Goal: Complete application form

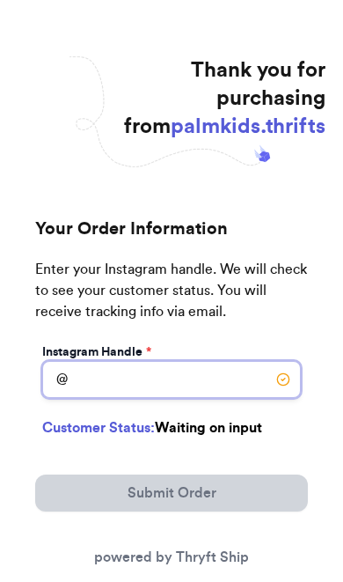
click at [220, 389] on input "Instagram Handle *" at bounding box center [171, 379] width 259 height 37
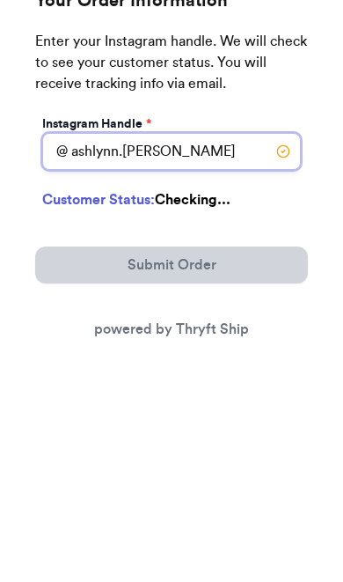
type input "ashlynn.[PERSON_NAME]"
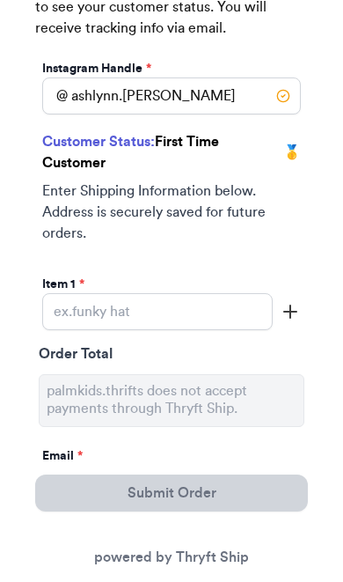
scroll to position [298, 0]
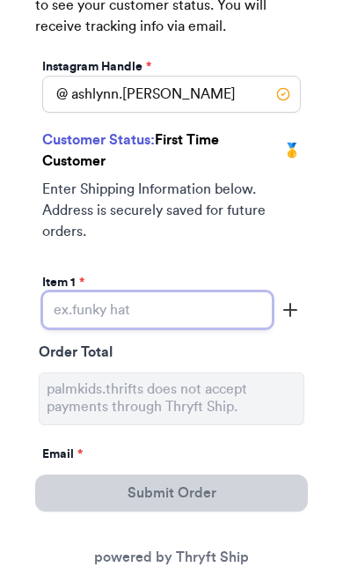
click at [64, 316] on input "Instagram Handle *" at bounding box center [157, 309] width 231 height 37
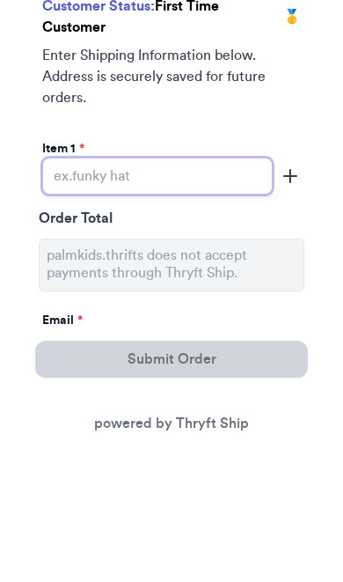
scroll to position [432, 0]
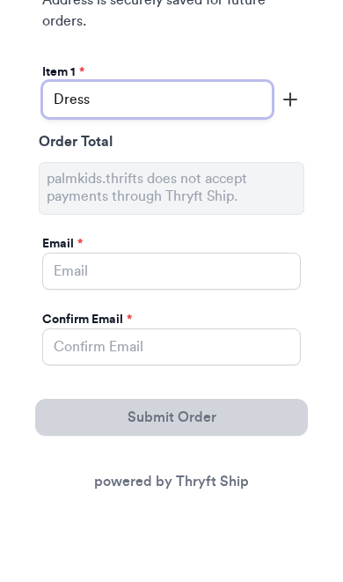
type input "Dress"
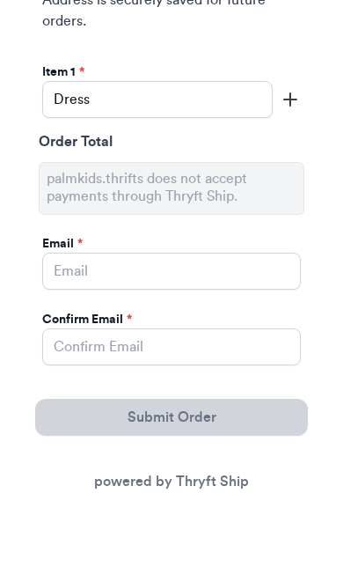
click at [288, 165] on icon "button" at bounding box center [290, 175] width 21 height 21
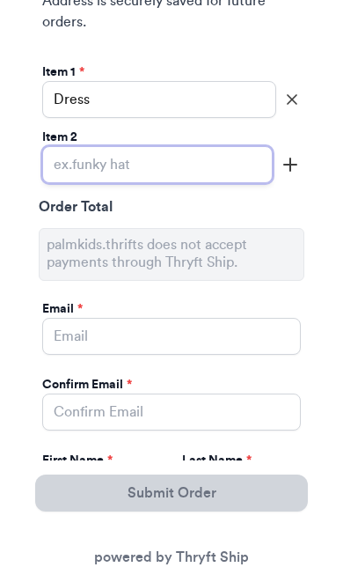
click at [212, 166] on input "Instagram Handle *" at bounding box center [157, 164] width 231 height 37
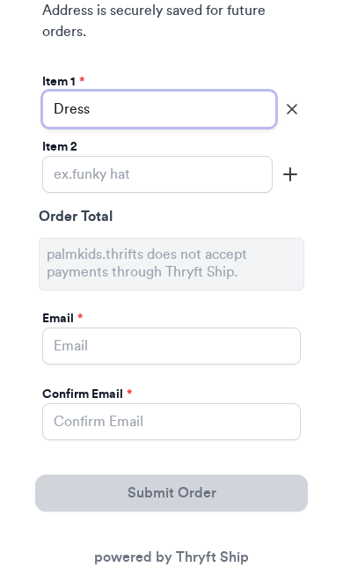
click at [85, 107] on input "Dress" at bounding box center [159, 109] width 234 height 37
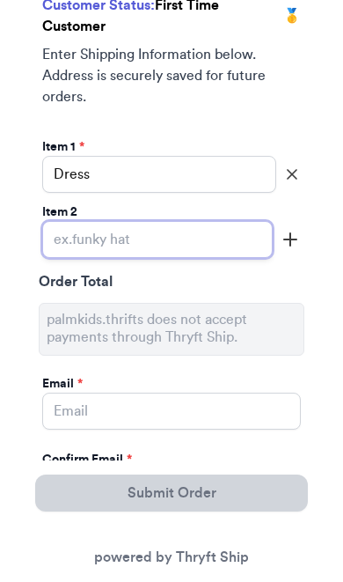
click at [64, 252] on input "Instagram Handle *" at bounding box center [157, 239] width 231 height 37
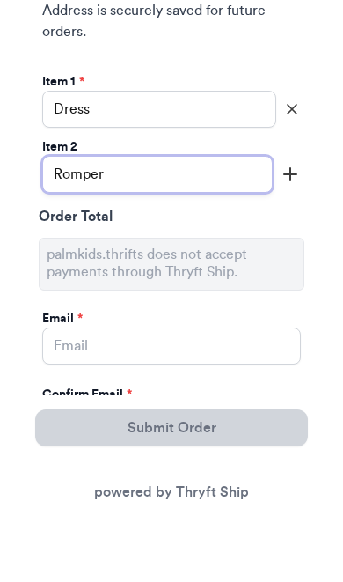
type input "Romper"
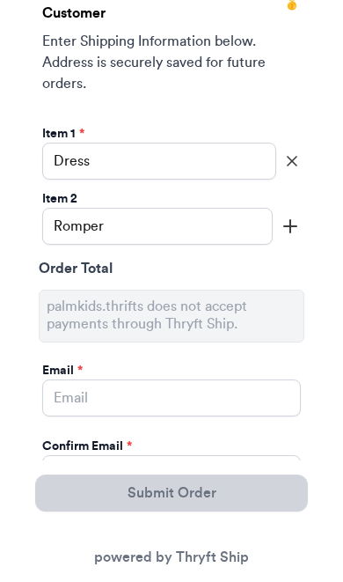
scroll to position [393, 0]
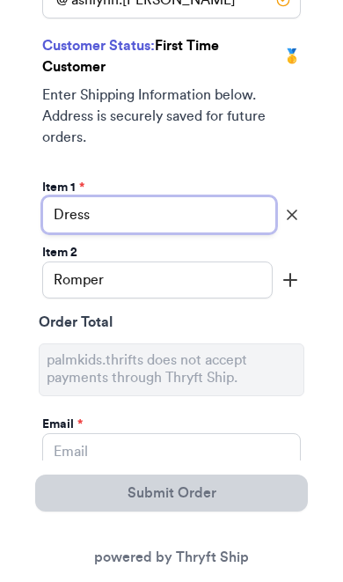
click at [62, 206] on input "Dress" at bounding box center [159, 214] width 234 height 37
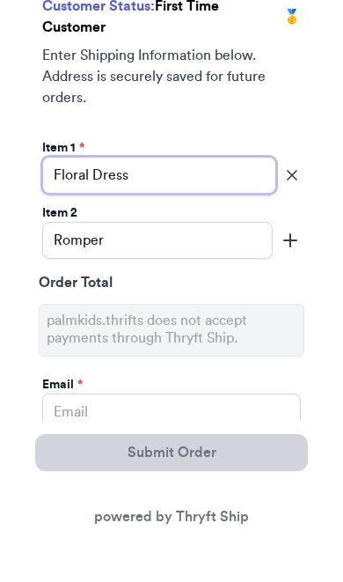
type input "Floral Dress"
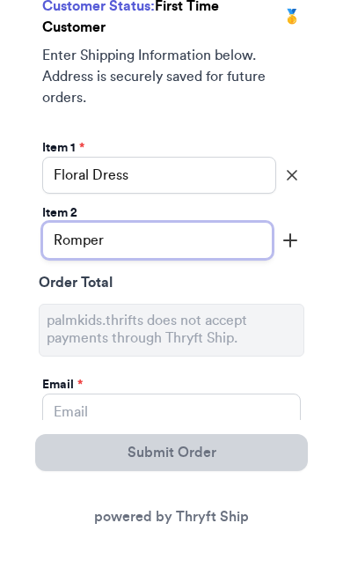
click at [146, 262] on input "Romper" at bounding box center [157, 280] width 231 height 37
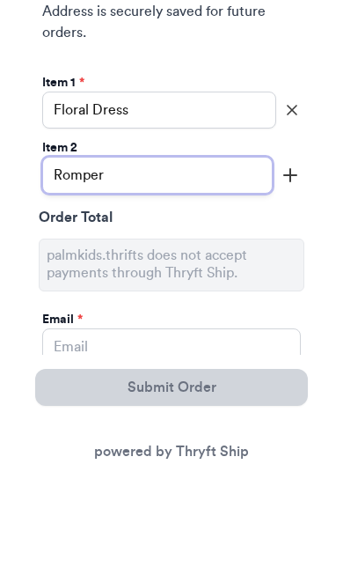
scroll to position [498, 0]
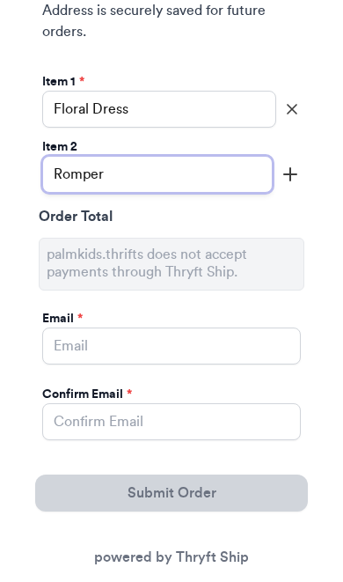
click at [71, 173] on input "Romper" at bounding box center [157, 174] width 231 height 37
click at [58, 179] on input "Romper" at bounding box center [157, 174] width 231 height 37
type input "Floral [PERSON_NAME]"
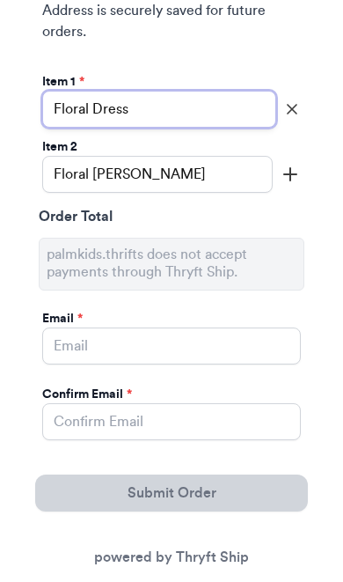
click at [93, 108] on input "Floral Dress" at bounding box center [159, 109] width 234 height 37
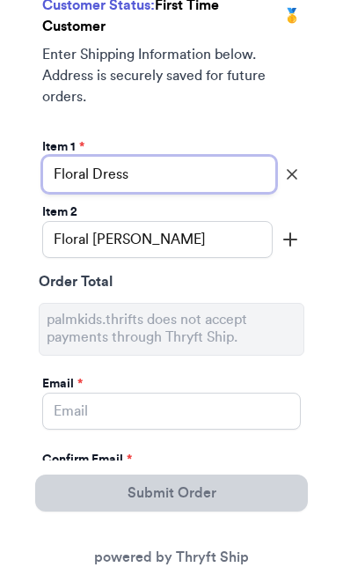
click at [60, 177] on input "Floral Dress" at bounding box center [159, 174] width 234 height 37
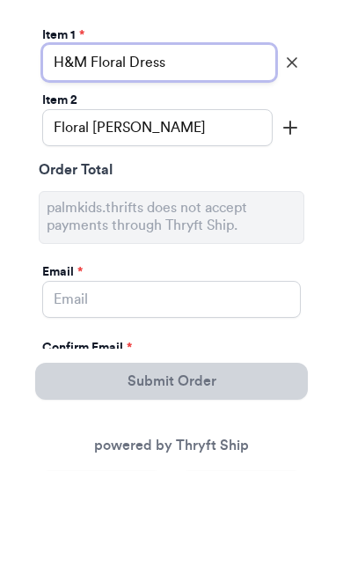
type input "H&M Floral Dress"
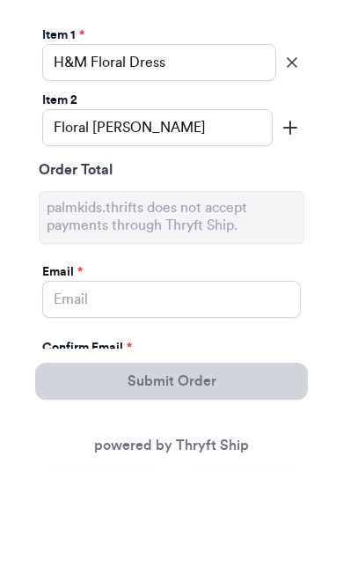
scroll to position [545, 0]
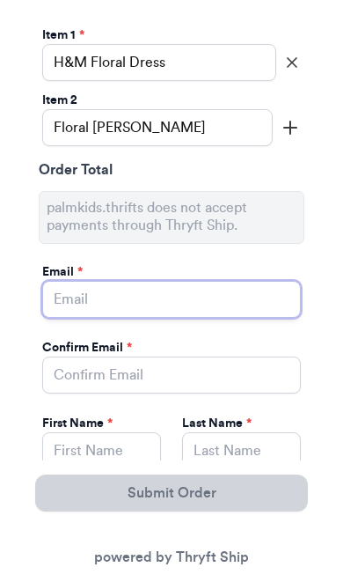
click at [235, 307] on input "Instagram Handle *" at bounding box center [171, 299] width 259 height 37
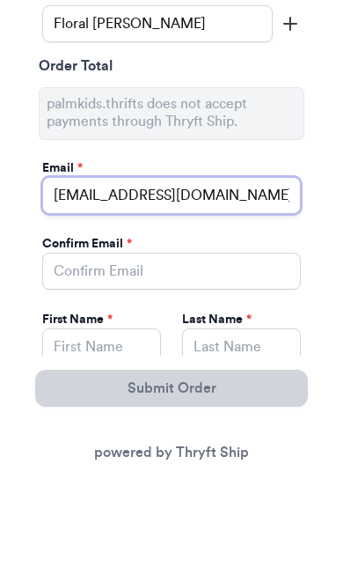
type input "[EMAIL_ADDRESS][DOMAIN_NAME]"
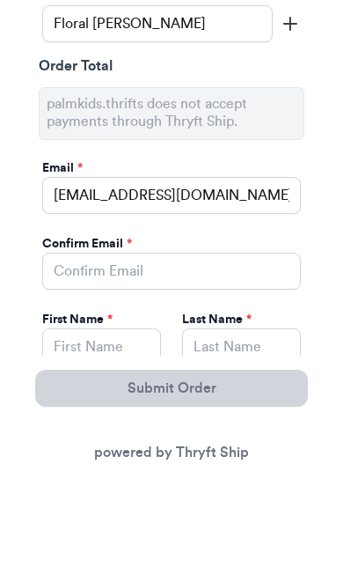
click at [255, 340] on div "Confirm Email *" at bounding box center [171, 349] width 259 height 18
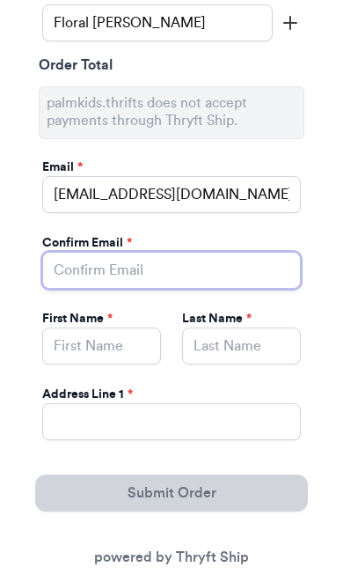
click at [214, 270] on input "Instagram Handle *" at bounding box center [171, 270] width 259 height 37
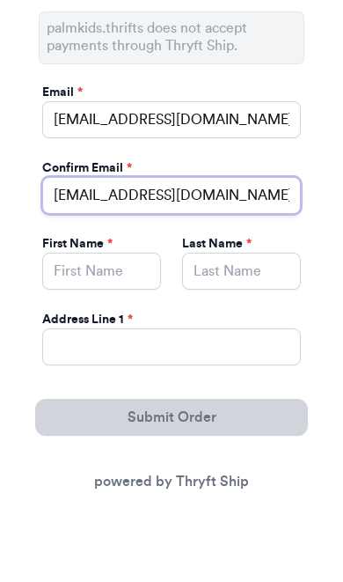
type input "[EMAIL_ADDRESS][DOMAIN_NAME]"
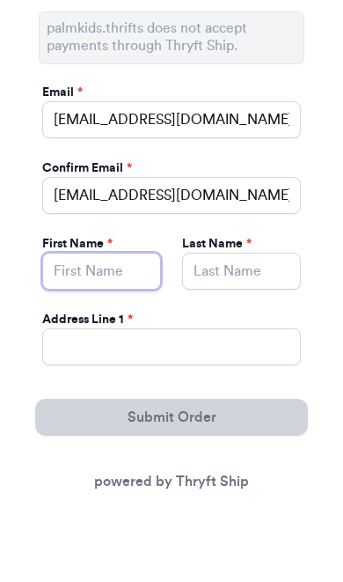
click at [55, 328] on input "Instagram Handle *" at bounding box center [101, 346] width 119 height 37
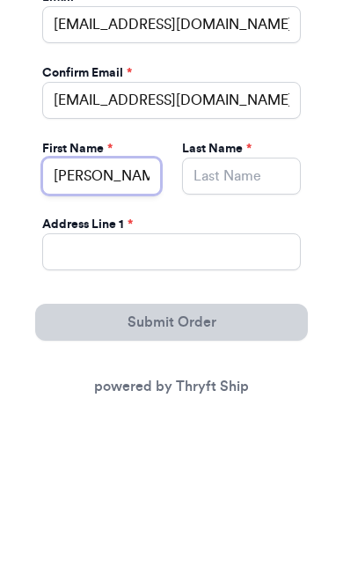
type input "[PERSON_NAME]"
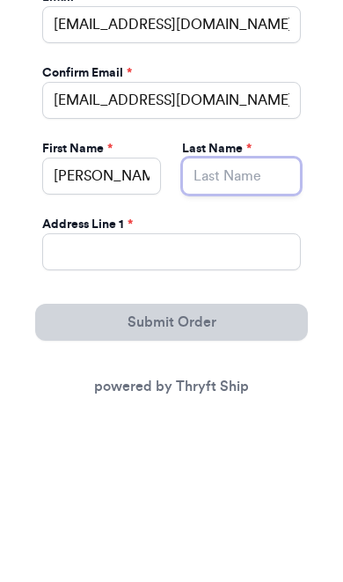
click at [253, 328] on input "Instagram Handle *" at bounding box center [241, 346] width 119 height 37
type input "[PERSON_NAME]"
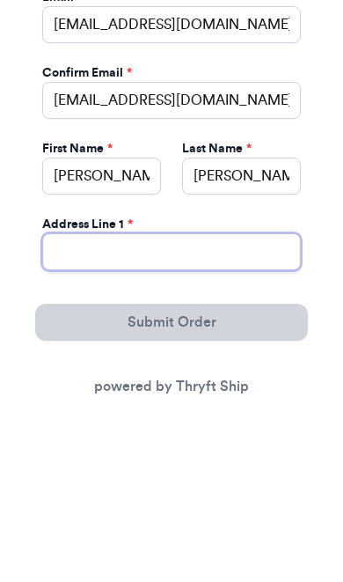
click at [247, 404] on input "Instagram Handle *" at bounding box center [171, 422] width 259 height 37
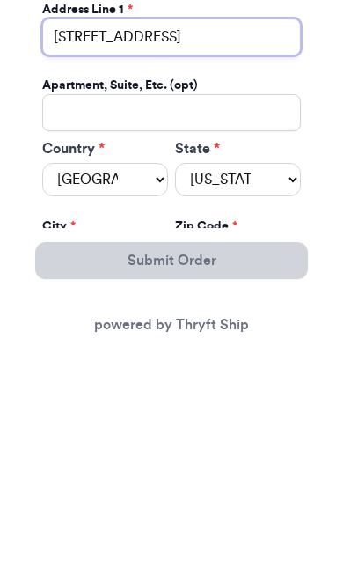
scroll to position [803, 0]
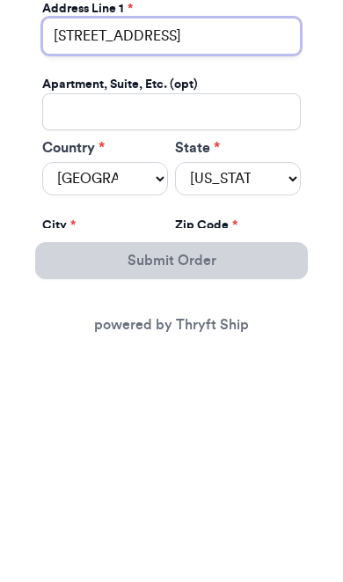
type input "[STREET_ADDRESS]"
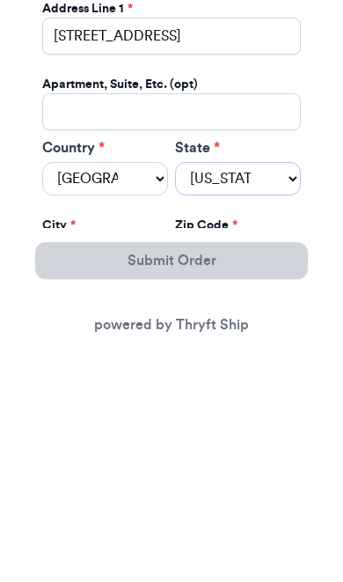
click at [244, 394] on select "[US_STATE] [US_STATE] [US_STATE] [US_STATE] [US_STATE] [US_STATE] [US_STATE] [U…" at bounding box center [238, 410] width 126 height 33
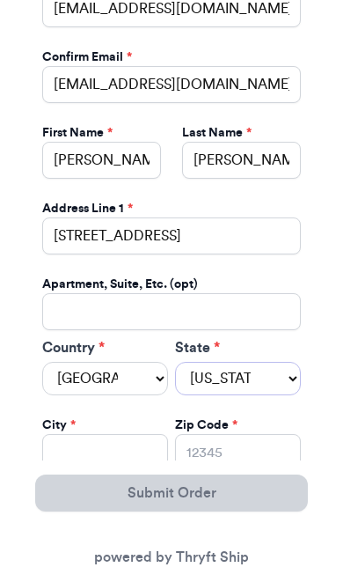
select select "MD"
click at [75, 445] on input "Instagram Handle *" at bounding box center [105, 452] width 126 height 37
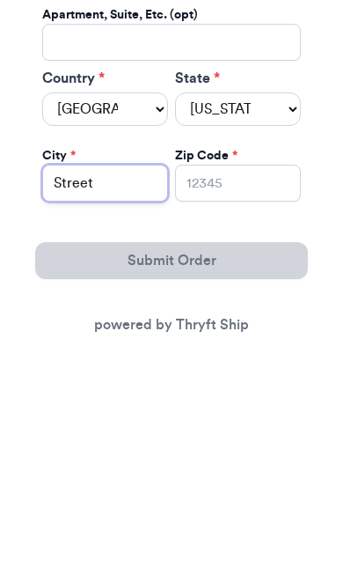
type input "Street"
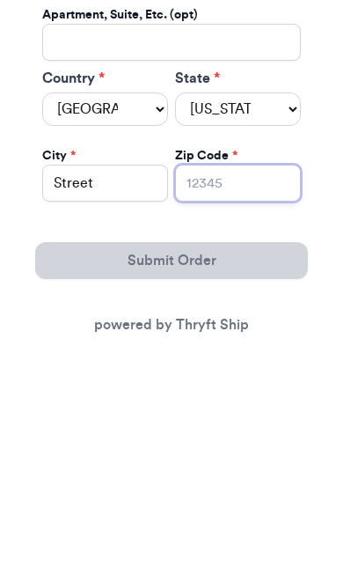
click at [246, 397] on input "Zip Code *" at bounding box center [238, 415] width 126 height 37
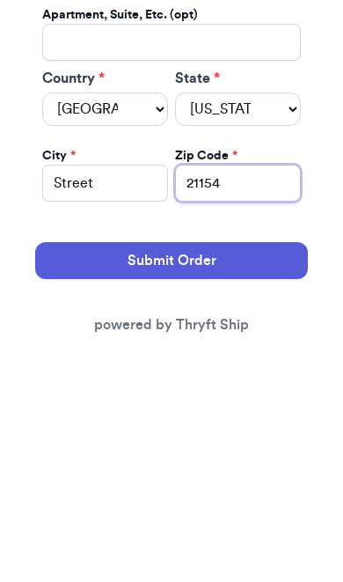
type input "21154"
click at [261, 474] on button "Submit Order" at bounding box center [171, 492] width 273 height 37
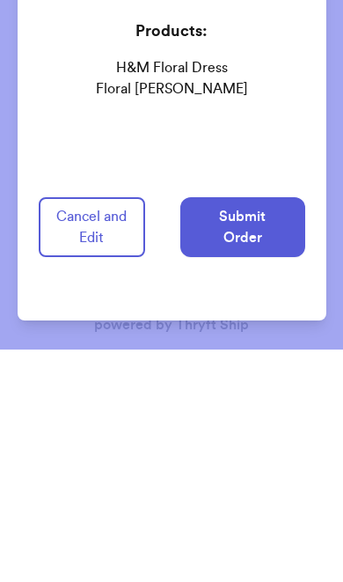
scroll to position [835, 0]
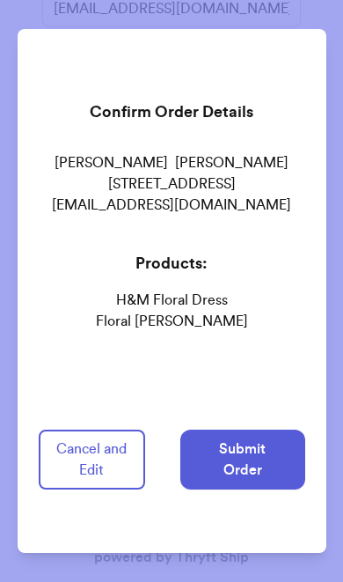
click at [242, 489] on button "Submit Order" at bounding box center [242, 460] width 125 height 60
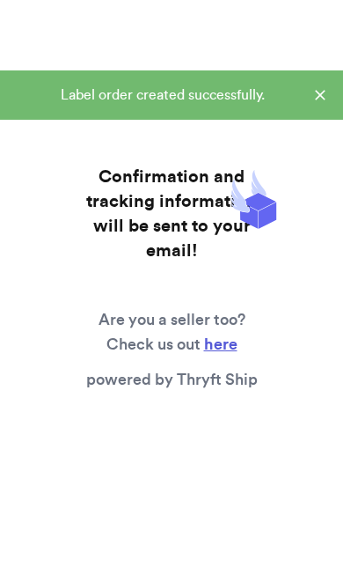
scroll to position [29, 0]
